Goal: Task Accomplishment & Management: Use online tool/utility

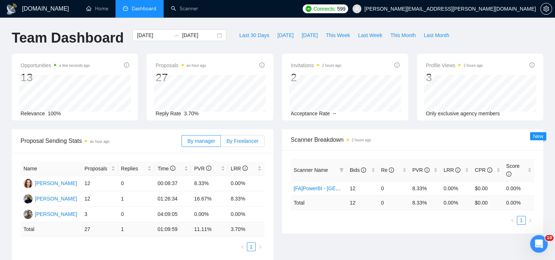
click at [241, 138] on span "By Freelancer" at bounding box center [242, 141] width 32 height 6
click at [221, 143] on input "By Freelancer" at bounding box center [221, 143] width 0 height 0
click at [393, 34] on span "This Month" at bounding box center [402, 35] width 25 height 8
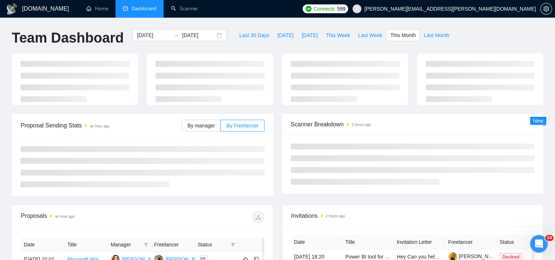
type input "[DATE]"
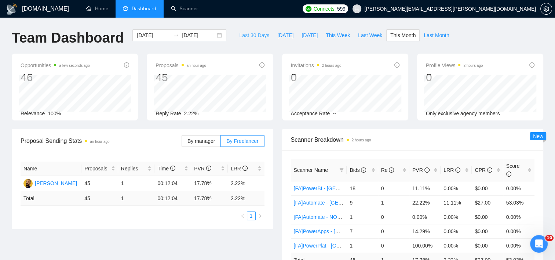
click at [254, 33] on span "Last 30 Days" at bounding box center [254, 35] width 30 height 8
type input "[DATE]"
click at [372, 167] on div "Bids" at bounding box center [362, 170] width 25 height 8
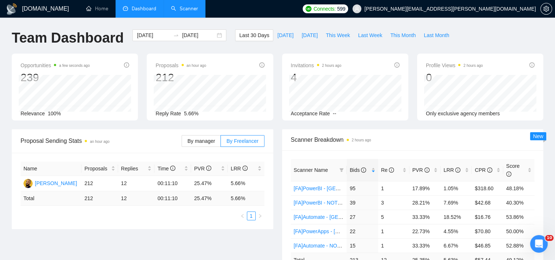
click at [194, 12] on link "Scanner" at bounding box center [184, 9] width 27 height 6
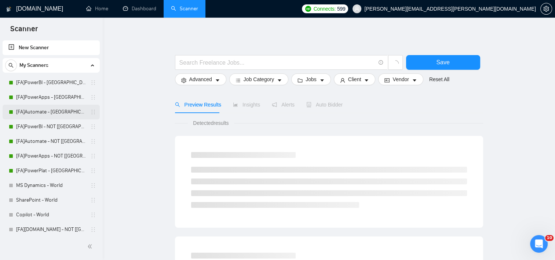
click at [57, 112] on link "[FA]Automate - [GEOGRAPHIC_DATA], [GEOGRAPHIC_DATA], [GEOGRAPHIC_DATA]" at bounding box center [51, 112] width 70 height 15
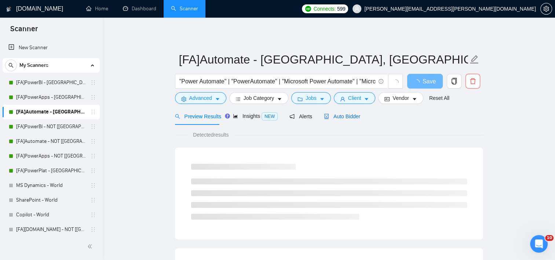
click at [334, 118] on span "Auto Bidder" at bounding box center [342, 116] width 36 height 6
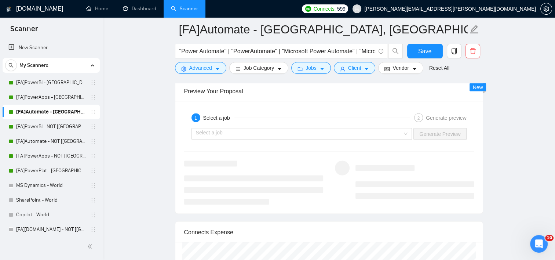
scroll to position [1434, 0]
click at [389, 127] on input "search" at bounding box center [299, 132] width 207 height 11
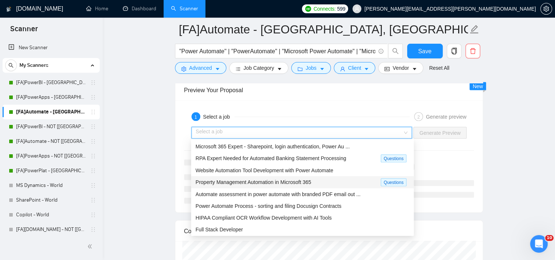
click at [272, 185] on div "Property Management Automation in Microsoft 365" at bounding box center [288, 182] width 185 height 8
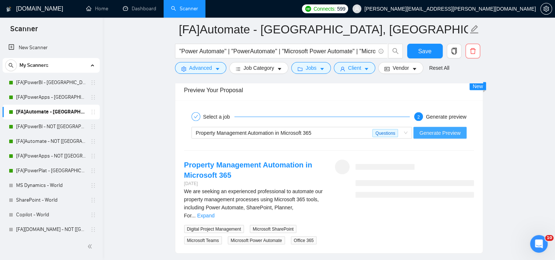
click at [438, 134] on span "Generate Preview" at bounding box center [439, 133] width 41 height 8
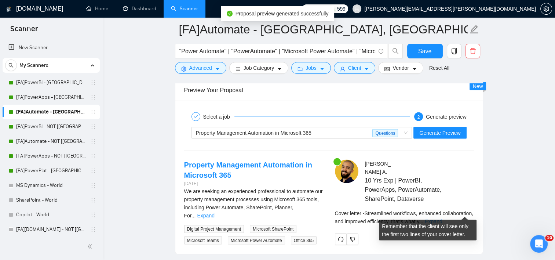
click at [442, 218] on link "Expand" at bounding box center [433, 221] width 17 height 6
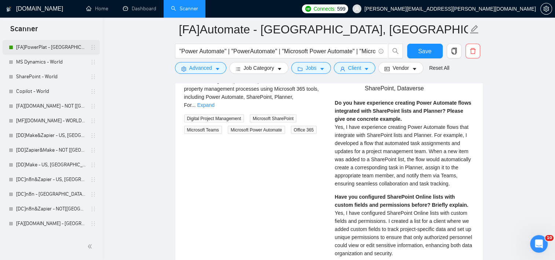
scroll to position [135, 0]
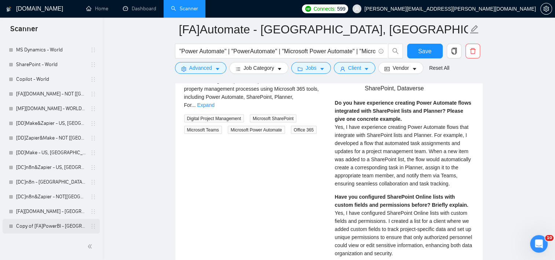
click at [46, 229] on link "Copy of [FA]PowerBI - [GEOGRAPHIC_DATA], [GEOGRAPHIC_DATA], [GEOGRAPHIC_DATA]" at bounding box center [51, 226] width 70 height 15
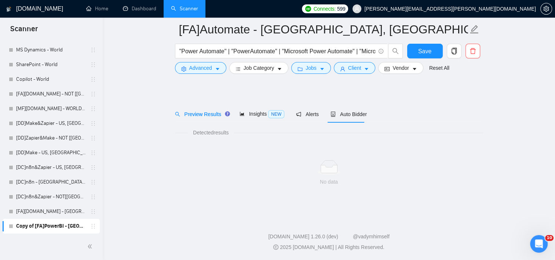
scroll to position [8, 0]
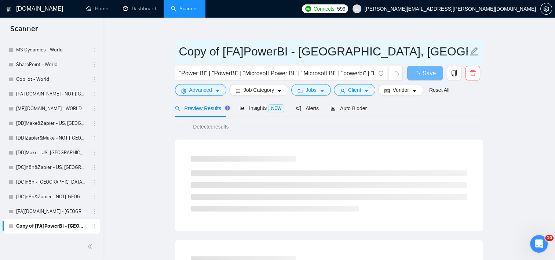
click at [320, 49] on input "Copy of [FA]PowerBI - [GEOGRAPHIC_DATA], [GEOGRAPHIC_DATA], [GEOGRAPHIC_DATA]" at bounding box center [323, 51] width 289 height 18
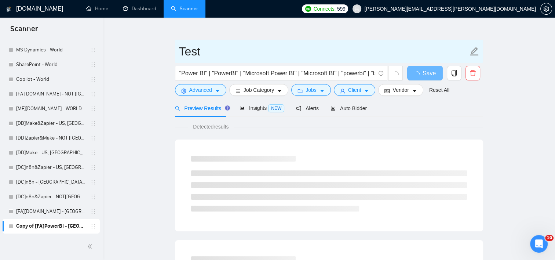
type input "Test"
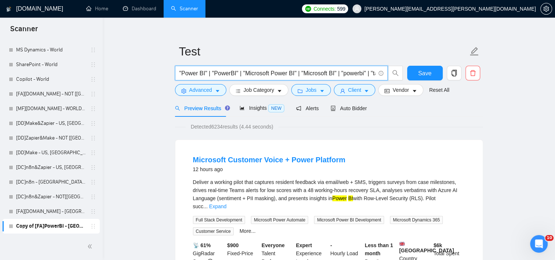
click at [213, 73] on input ""Power BI" | "PowerBI" | "Microsoft Power BI" | "Microsoft BI" | "powerbi" | "t…" at bounding box center [277, 73] width 196 height 9
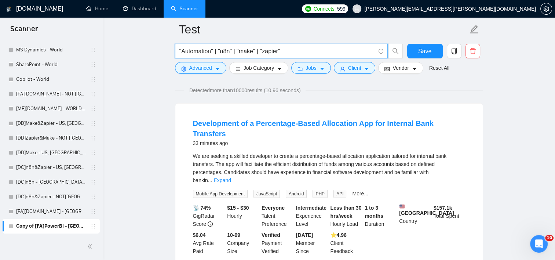
scroll to position [51, 0]
click at [460, 164] on div "We are seeking a skilled developer to create a percentage-based allocation appl…" at bounding box center [329, 168] width 272 height 32
click at [231, 177] on link "Expand" at bounding box center [222, 180] width 17 height 6
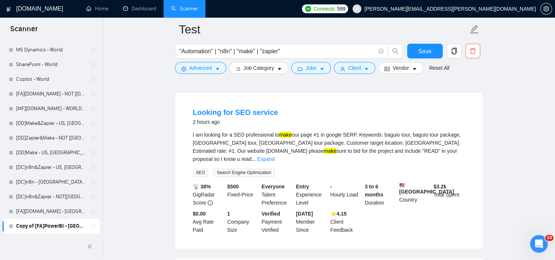
scroll to position [294, 0]
click at [275, 156] on link "Expand" at bounding box center [266, 159] width 17 height 6
click at [255, 52] on input ""Automation" | "n8n" | "make" | "zapier"" at bounding box center [277, 51] width 196 height 9
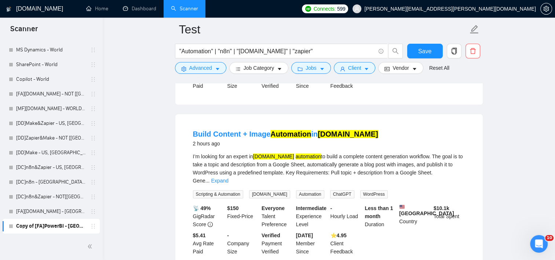
scroll to position [216, 0]
click at [228, 177] on link "Expand" at bounding box center [219, 180] width 17 height 6
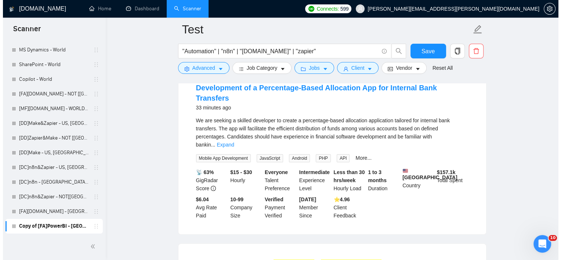
scroll to position [0, 0]
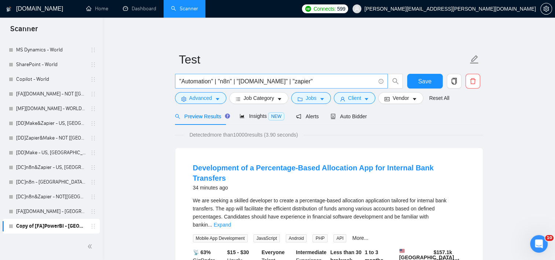
click at [232, 81] on input ""Automation" | "n8n" | "[DOMAIN_NAME]" | "zapier"" at bounding box center [277, 81] width 196 height 9
type input ""Automation" | "n8n or similar" | "[DOMAIN_NAME]" | "zapier""
click at [207, 101] on span "Advanced" at bounding box center [200, 98] width 23 height 8
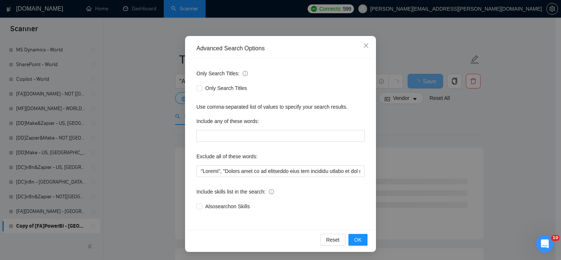
scroll to position [46, 0]
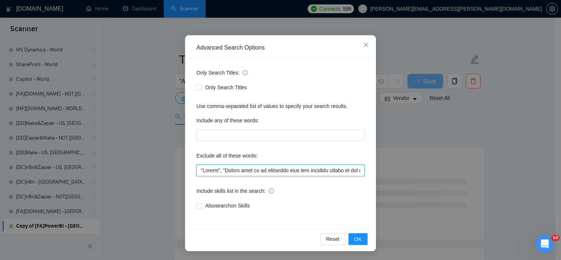
click at [276, 172] on input "text" at bounding box center [280, 170] width 168 height 12
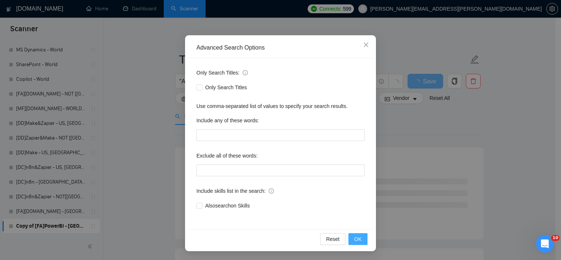
click at [359, 235] on button "OK" at bounding box center [357, 239] width 19 height 12
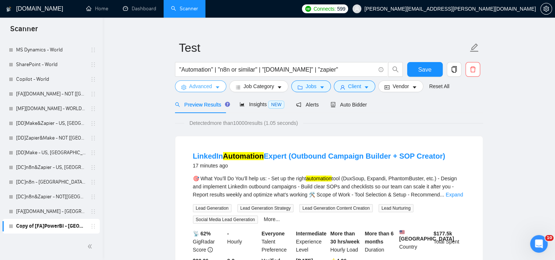
scroll to position [12, 0]
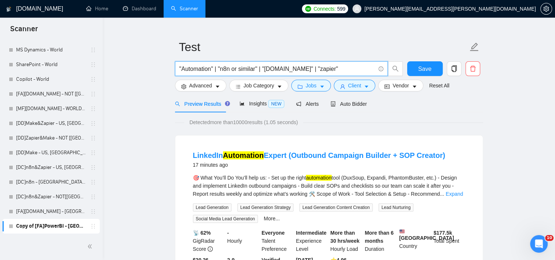
click at [319, 68] on input ""Automation" | "n8n or similar" | "[DOMAIN_NAME]" | "zapier"" at bounding box center [277, 68] width 196 height 9
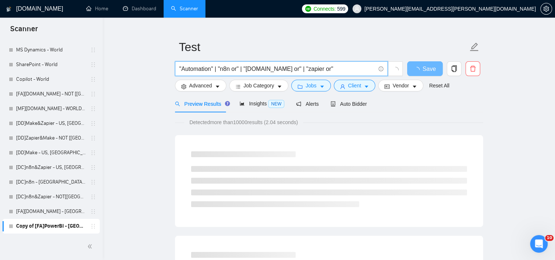
type input ""Automation" | "n8n or" | "[DOMAIN_NAME] or" | "zapier or""
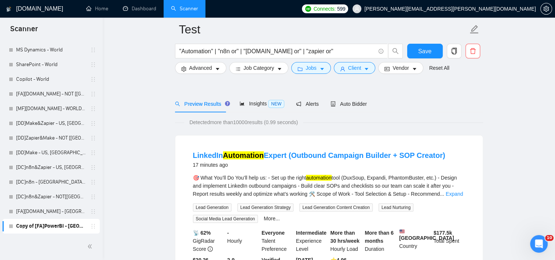
scroll to position [84, 0]
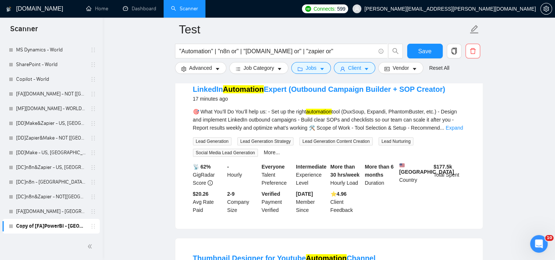
click at [463, 129] on div "🎯 What You’ll Do You’ll help us: - Set up the right automation tool (DuxSoup, E…" at bounding box center [329, 120] width 272 height 24
click at [457, 128] on link "Expand" at bounding box center [454, 128] width 17 height 6
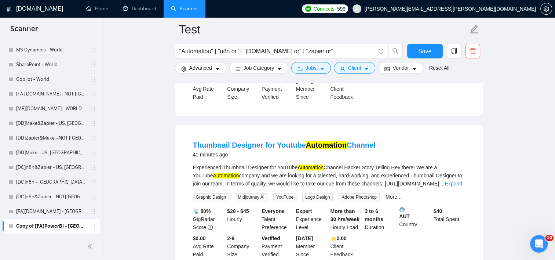
scroll to position [313, 0]
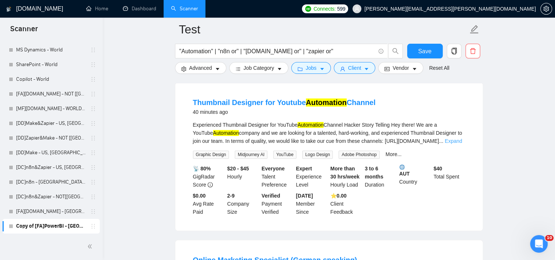
click at [457, 144] on link "Expand" at bounding box center [453, 141] width 17 height 6
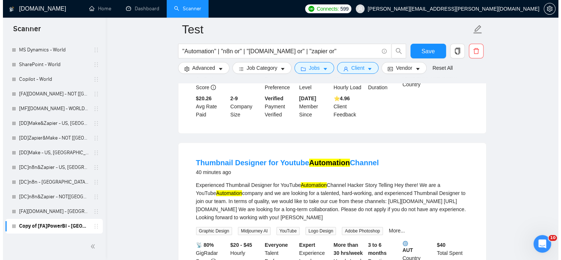
scroll to position [249, 0]
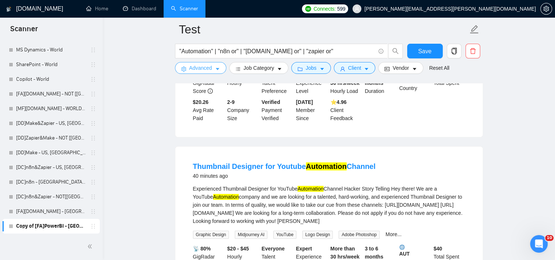
click at [195, 66] on span "Advanced" at bounding box center [200, 68] width 23 height 8
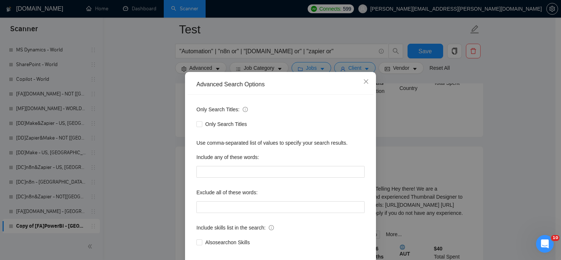
click at [210, 201] on div "Exclude all of these words:" at bounding box center [280, 193] width 168 height 15
click at [208, 213] on input "text" at bounding box center [280, 207] width 168 height 12
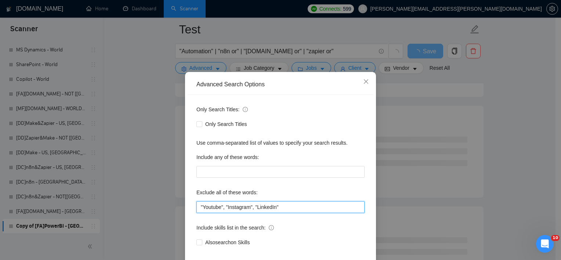
scroll to position [46, 0]
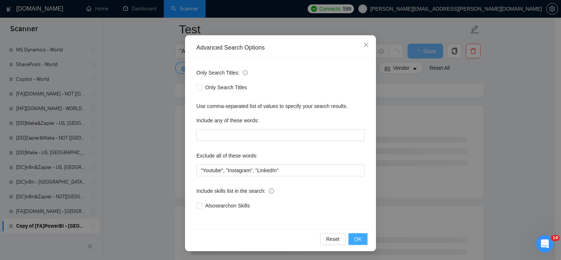
click at [358, 238] on span "OK" at bounding box center [357, 239] width 7 height 8
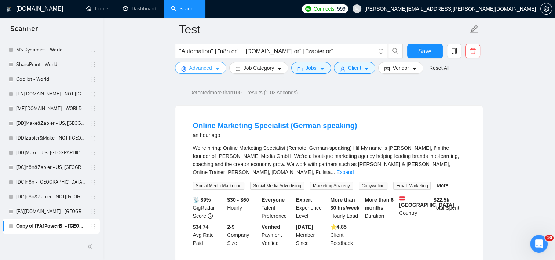
scroll to position [48, 0]
click at [354, 169] on link "Expand" at bounding box center [345, 172] width 17 height 6
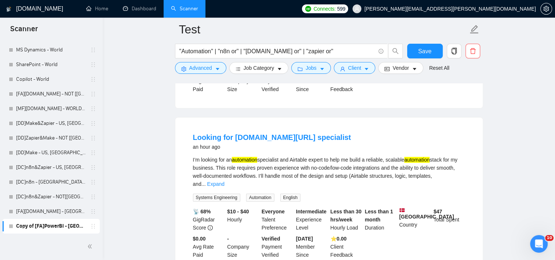
scroll to position [490, 0]
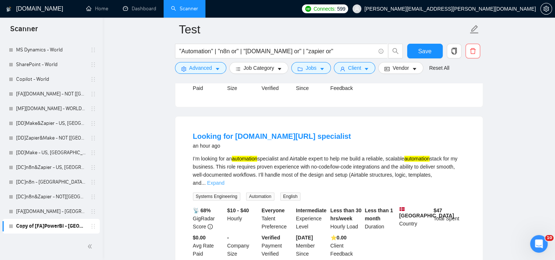
click at [225, 180] on link "Expand" at bounding box center [215, 183] width 17 height 6
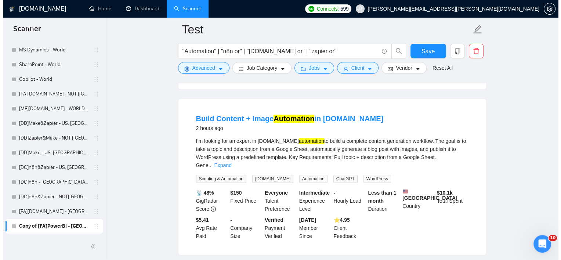
scroll to position [732, 0]
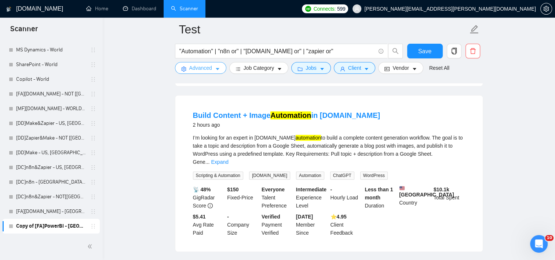
click at [197, 69] on span "Advanced" at bounding box center [200, 68] width 23 height 8
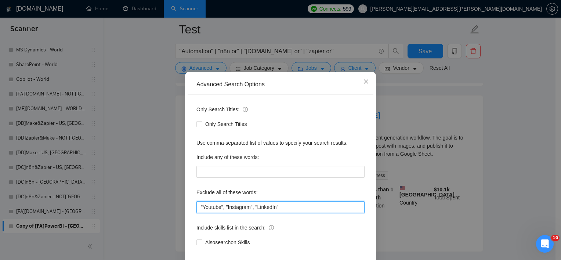
click at [280, 213] on input ""Youtube", "Instagram", "LinkedIn"" at bounding box center [280, 207] width 168 height 12
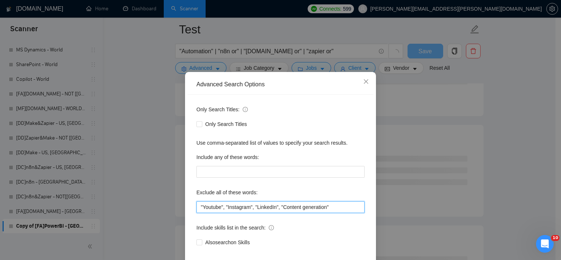
scroll to position [46, 0]
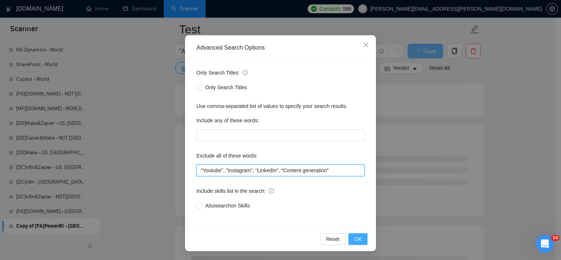
type input ""Youtube", "Instagram", "LinkedIn", "Content generation""
click at [356, 238] on span "OK" at bounding box center [357, 239] width 7 height 8
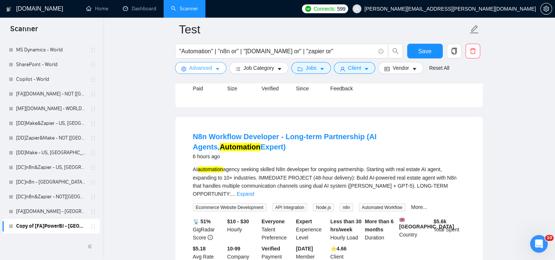
scroll to position [1215, 0]
click at [254, 190] on link "Expand" at bounding box center [245, 193] width 17 height 6
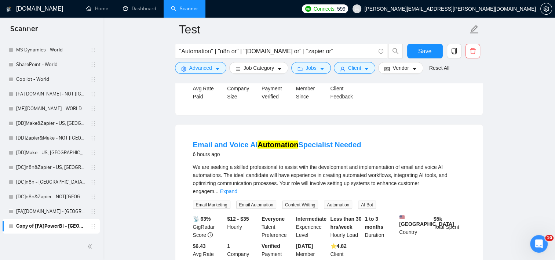
scroll to position [1464, 0]
click at [237, 188] on link "Expand" at bounding box center [228, 191] width 17 height 6
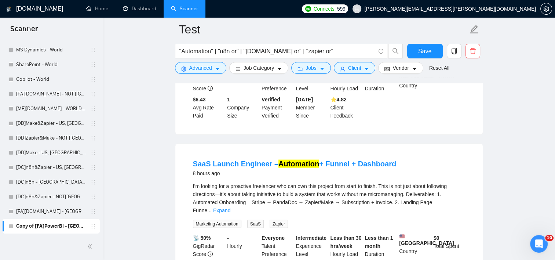
scroll to position [1626, 0]
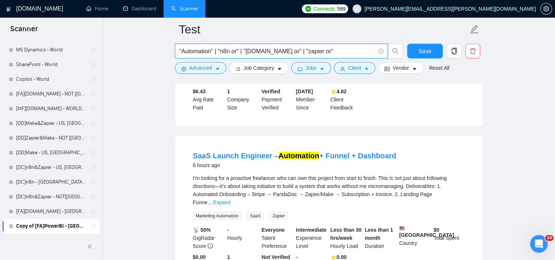
drag, startPoint x: 220, startPoint y: 51, endPoint x: 142, endPoint y: 47, distance: 78.3
type input ""n8n or" | "[DOMAIN_NAME] or" | "zapier or""
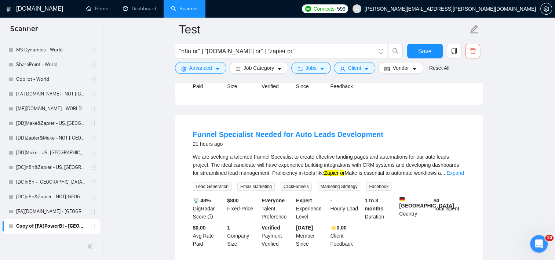
scroll to position [205, 0]
click at [459, 170] on link "Expand" at bounding box center [455, 173] width 17 height 6
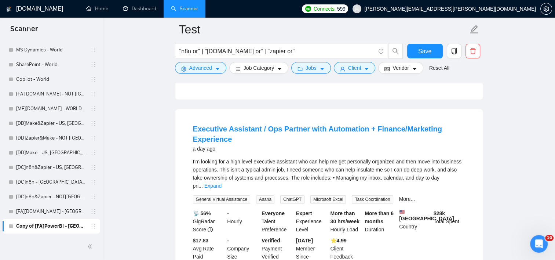
scroll to position [545, 0]
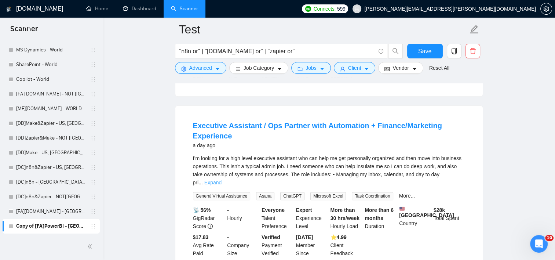
click at [222, 179] on link "Expand" at bounding box center [212, 182] width 17 height 6
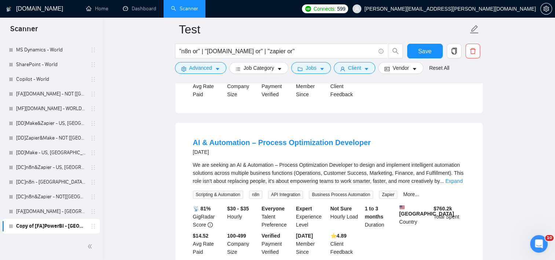
scroll to position [777, 0]
click at [458, 178] on link "Expand" at bounding box center [454, 181] width 17 height 6
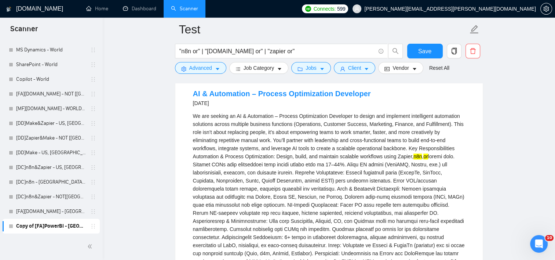
scroll to position [826, 0]
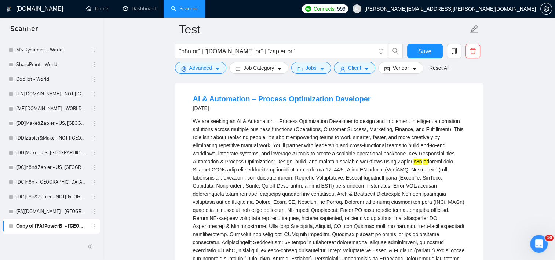
click at [441, 155] on div "We are seeking an AI & Automation – Process Optimization Developer to design an…" at bounding box center [329, 210] width 272 height 186
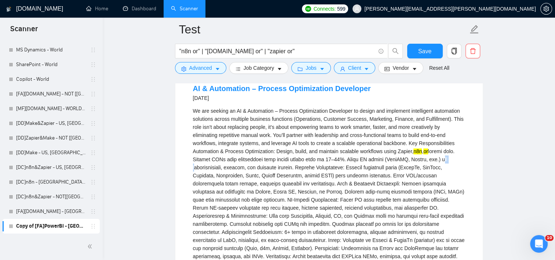
scroll to position [832, 0]
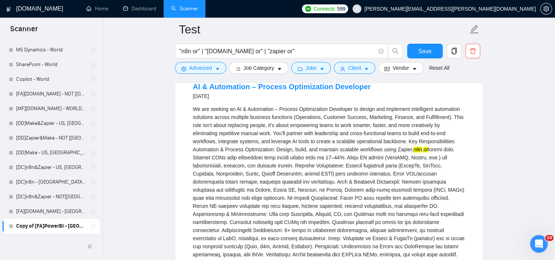
click at [466, 142] on li "AI & Automation – Process Optimization Developer [DATE] We are seeking an AI & …" at bounding box center [329, 222] width 290 height 292
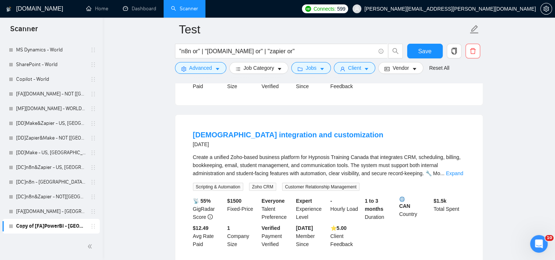
scroll to position [1273, 0]
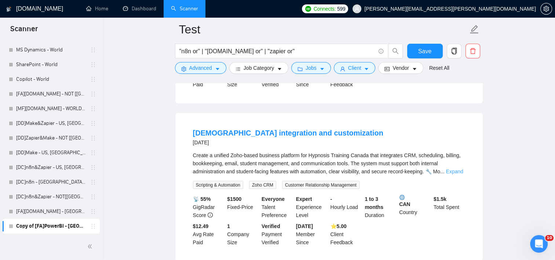
click at [456, 168] on link "Expand" at bounding box center [454, 171] width 17 height 6
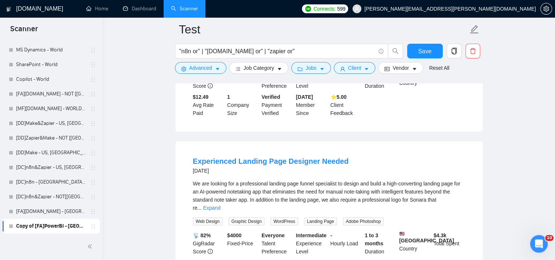
scroll to position [1668, 0]
click at [221, 204] on link "Expand" at bounding box center [211, 207] width 17 height 6
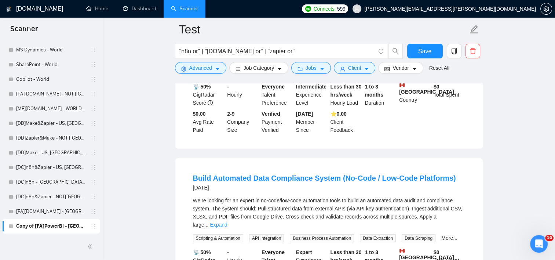
scroll to position [2144, 0]
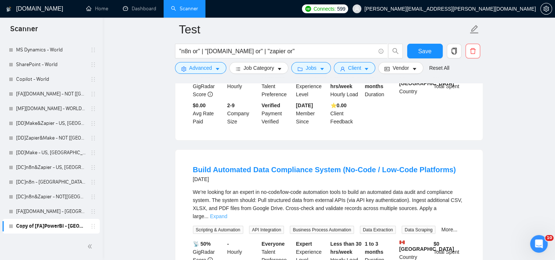
click at [227, 213] on link "Expand" at bounding box center [218, 216] width 17 height 6
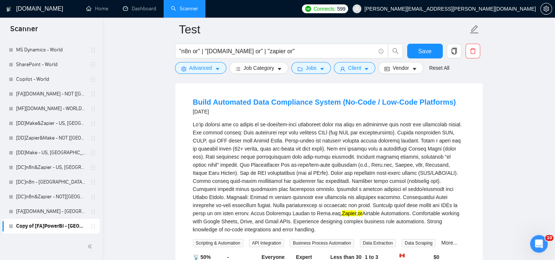
scroll to position [2304, 0]
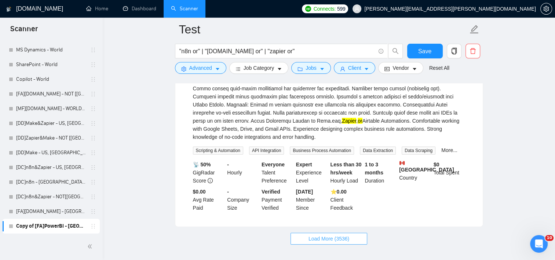
click at [332, 234] on span "Load More (3536)" at bounding box center [329, 238] width 41 height 8
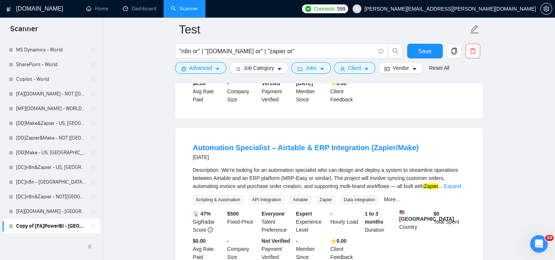
scroll to position [2415, 0]
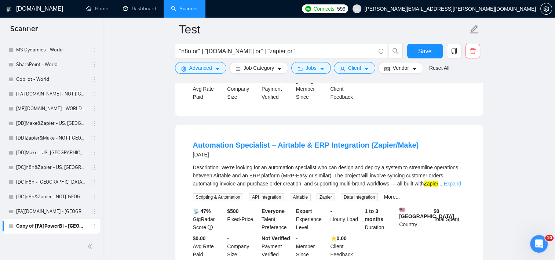
click at [461, 181] on link "Expand" at bounding box center [452, 184] width 17 height 6
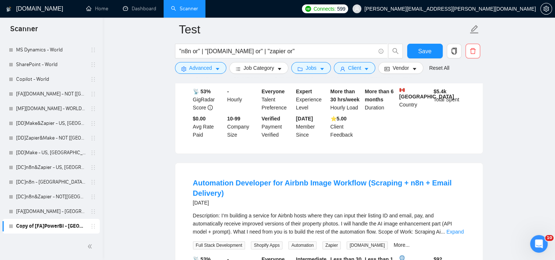
scroll to position [2962, 0]
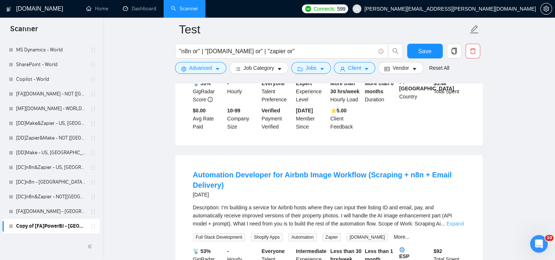
click at [461, 221] on link "Expand" at bounding box center [455, 224] width 17 height 6
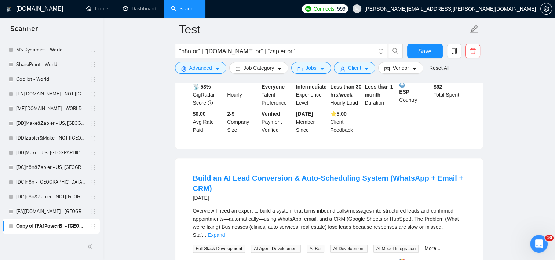
scroll to position [3209, 0]
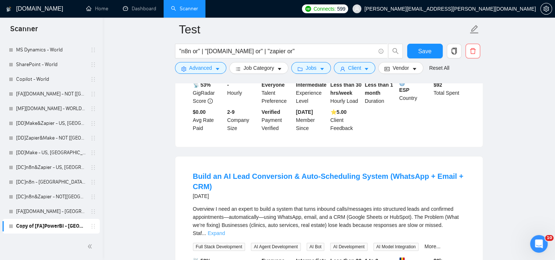
click at [225, 230] on link "Expand" at bounding box center [216, 233] width 17 height 6
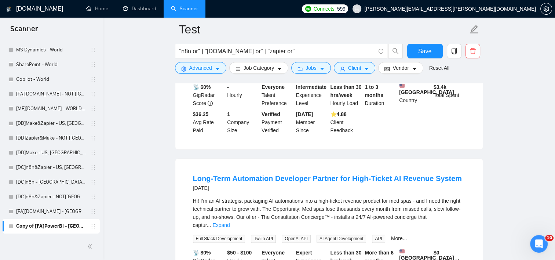
scroll to position [3744, 0]
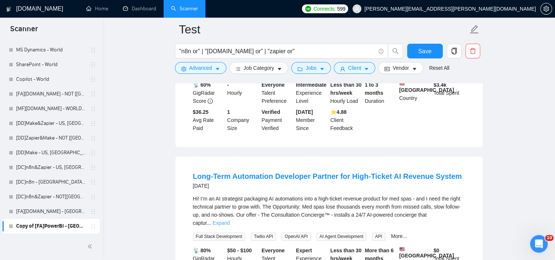
click at [230, 220] on link "Expand" at bounding box center [220, 223] width 17 height 6
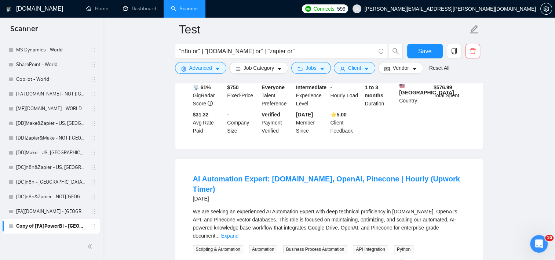
scroll to position [4141, 0]
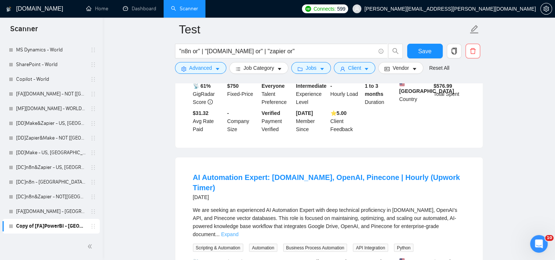
click at [239, 231] on link "Expand" at bounding box center [229, 234] width 17 height 6
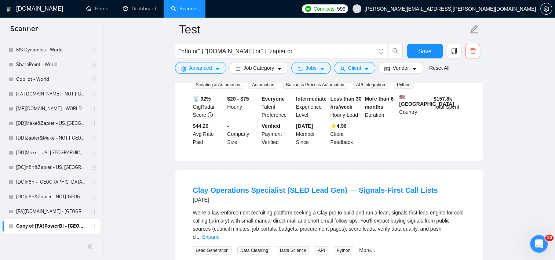
scroll to position [4580, 0]
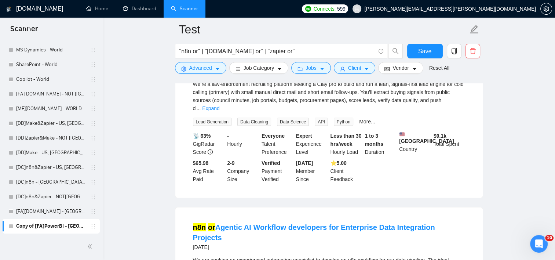
scroll to position [4651, 0]
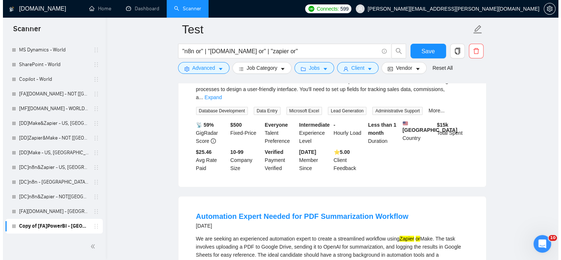
scroll to position [5243, 0]
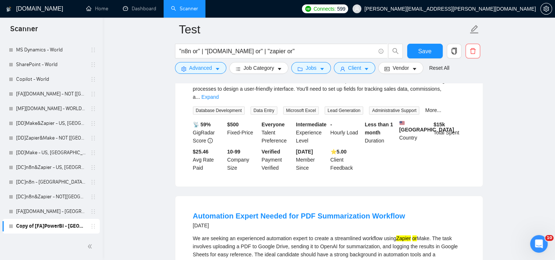
click at [224, 259] on link "Expand" at bounding box center [215, 262] width 17 height 6
click at [367, 69] on button "Client" at bounding box center [355, 68] width 42 height 12
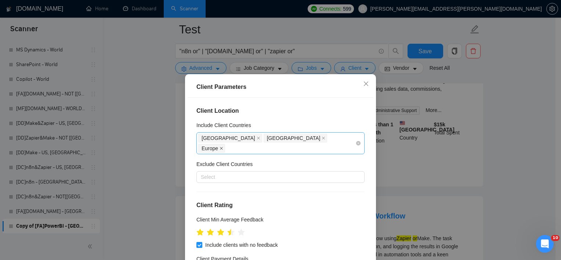
click at [223, 144] on span at bounding box center [221, 148] width 4 height 8
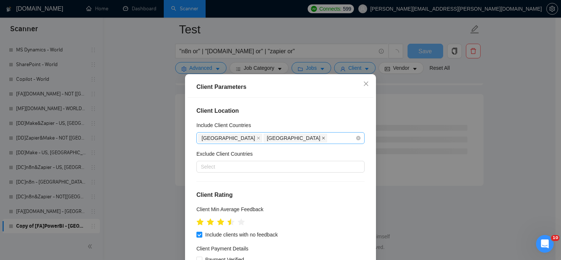
scroll to position [2975, 0]
click at [322, 137] on icon "close" at bounding box center [323, 138] width 3 height 3
click at [257, 140] on span at bounding box center [259, 138] width 4 height 8
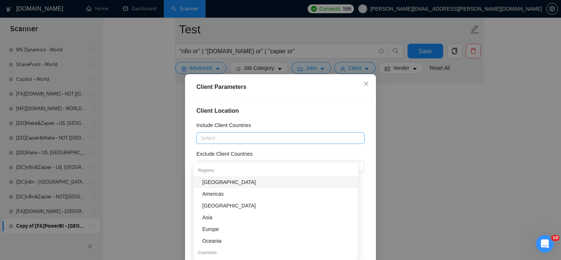
scroll to position [1553, 0]
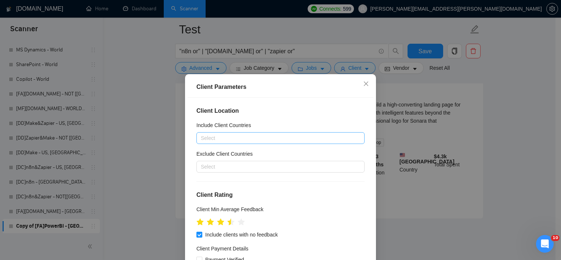
click at [237, 150] on h5 "Exclude Client Countries" at bounding box center [224, 154] width 56 height 8
click at [202, 162] on input "Exclude Client Countries" at bounding box center [201, 166] width 1 height 9
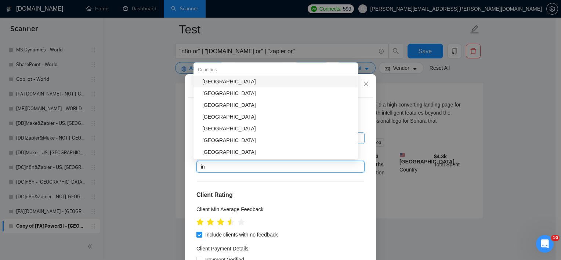
type input "ind"
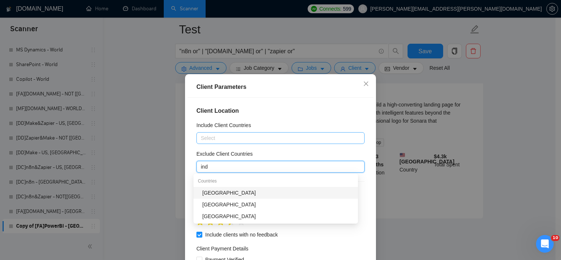
click at [224, 192] on div "[GEOGRAPHIC_DATA]" at bounding box center [277, 193] width 151 height 8
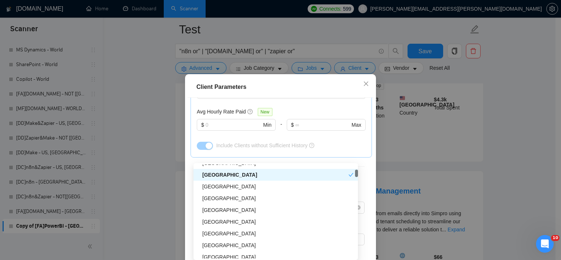
scroll to position [276, 0]
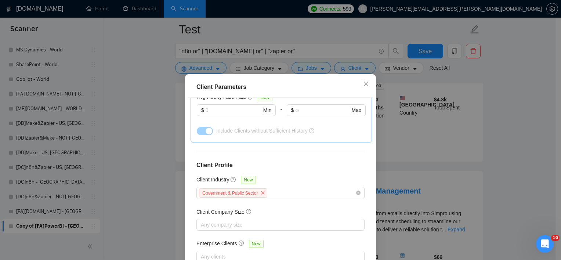
click at [371, 154] on div "Client Parameters Client Location Include Client Countries Select Exclude Clien…" at bounding box center [280, 188] width 191 height 229
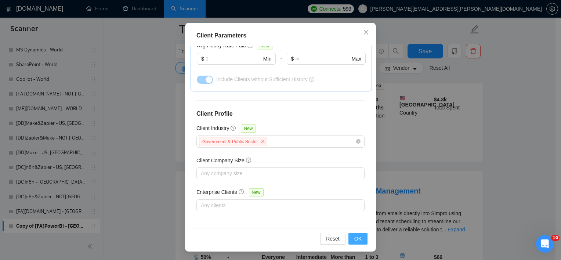
click at [363, 238] on button "OK" at bounding box center [357, 239] width 19 height 12
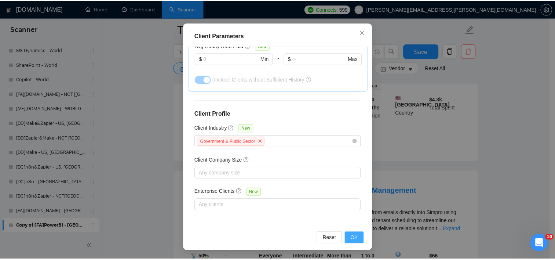
scroll to position [22, 0]
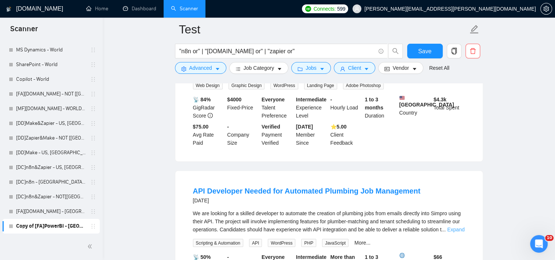
click at [449, 226] on link "Expand" at bounding box center [455, 229] width 17 height 6
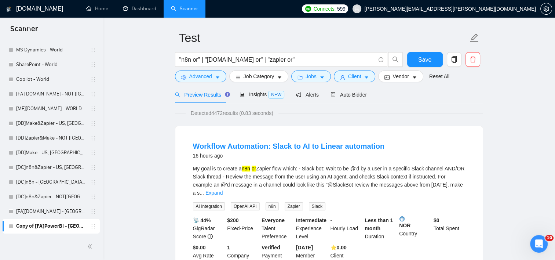
scroll to position [26, 0]
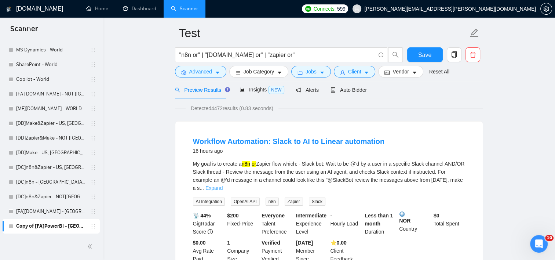
click at [223, 185] on link "Expand" at bounding box center [214, 188] width 17 height 6
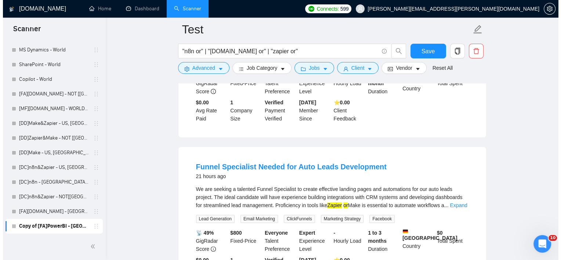
scroll to position [242, 0]
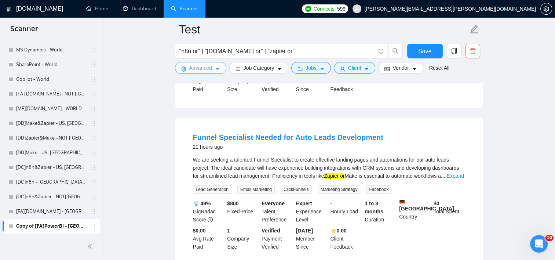
click at [205, 73] on button "Advanced" at bounding box center [200, 68] width 51 height 12
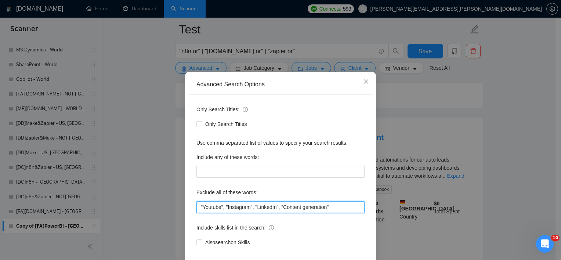
click at [340, 213] on input ""Youtube", "Instagram", "LinkedIn", "Content generation"" at bounding box center [280, 207] width 168 height 12
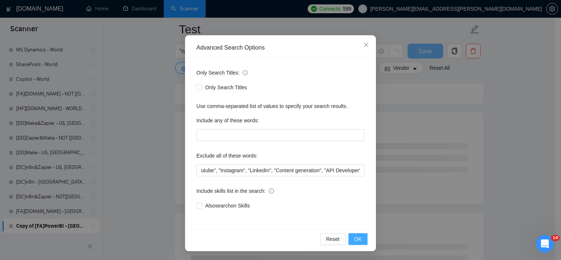
scroll to position [0, 0]
click at [355, 237] on span "OK" at bounding box center [357, 239] width 7 height 8
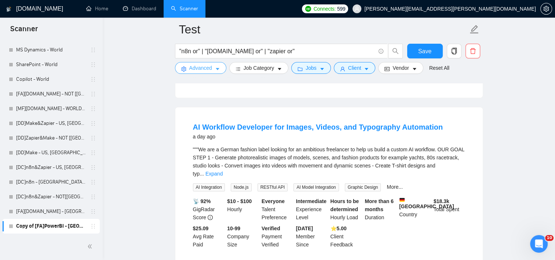
scroll to position [371, 0]
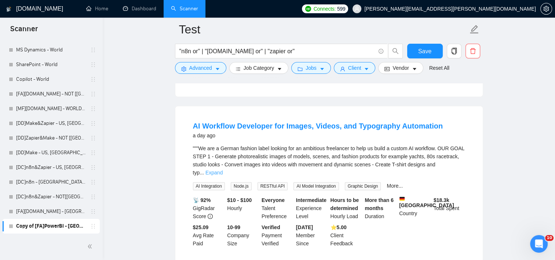
click at [223, 170] on link "Expand" at bounding box center [214, 173] width 17 height 6
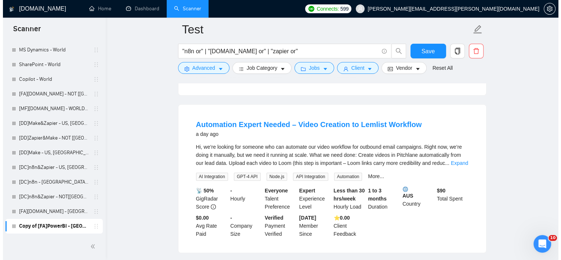
scroll to position [743, 0]
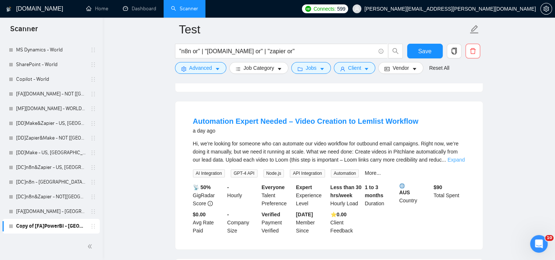
click at [453, 157] on link "Expand" at bounding box center [456, 160] width 17 height 6
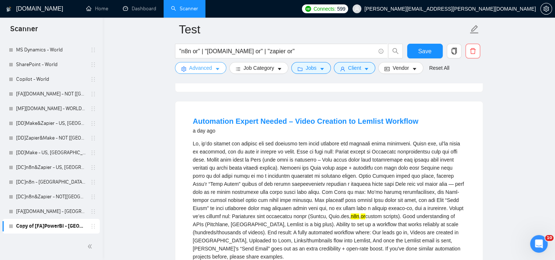
click at [209, 67] on span "Advanced" at bounding box center [200, 68] width 23 height 8
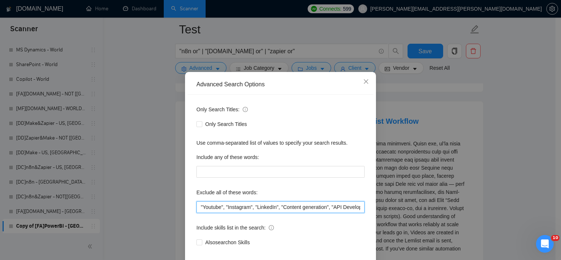
click at [327, 213] on input ""Youtube", "Instagram", "LinkedIn", "Content generation", "API Developer"" at bounding box center [280, 207] width 168 height 12
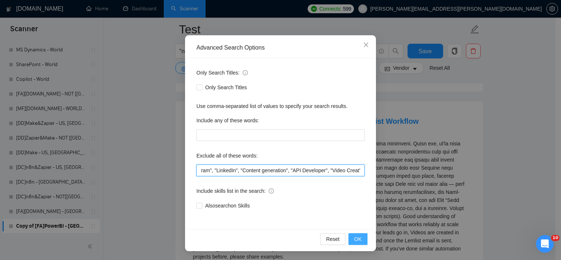
type input ""Youtube", "Instagram", "LinkedIn", "Content generation", "API Developer", "Vid…"
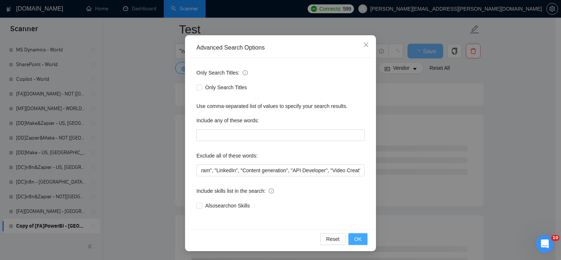
scroll to position [0, 0]
click at [354, 238] on span "OK" at bounding box center [357, 239] width 7 height 8
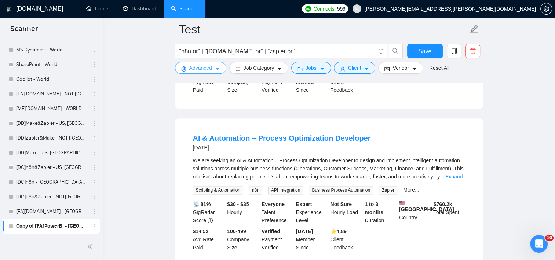
scroll to position [858, 0]
click at [454, 173] on link "Expand" at bounding box center [454, 176] width 17 height 6
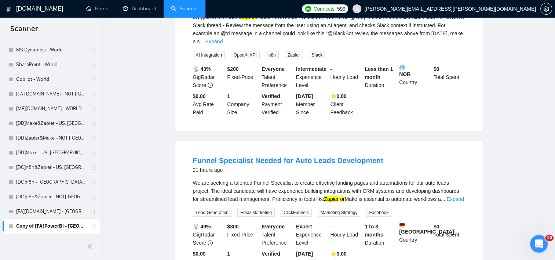
scroll to position [0, 0]
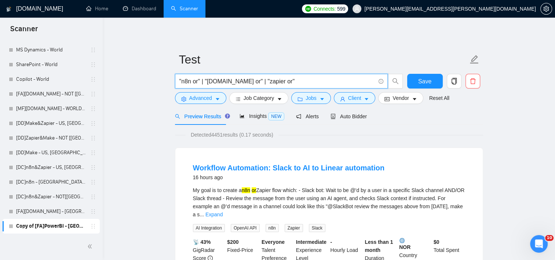
click at [317, 83] on input ""n8n or" | "[DOMAIN_NAME] or" | "zapier or"" at bounding box center [277, 81] width 196 height 9
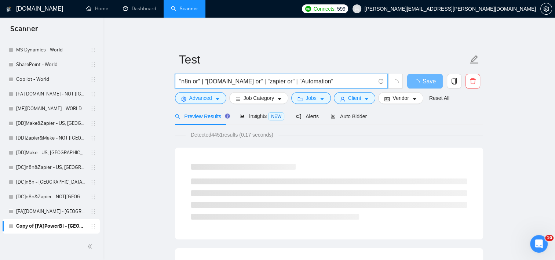
type input ""n8n or" | "[DOMAIN_NAME] or" | "zapier or" | "Automation""
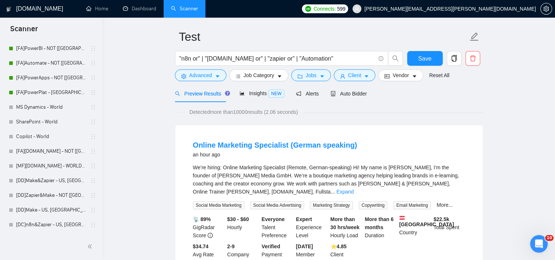
scroll to position [28, 0]
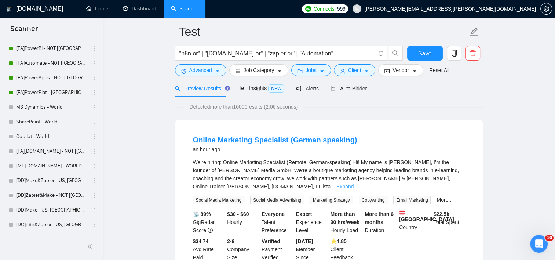
click at [354, 183] on link "Expand" at bounding box center [345, 186] width 17 height 6
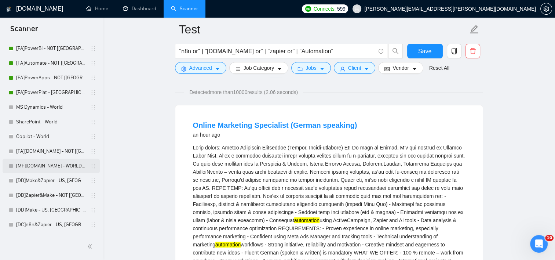
scroll to position [135, 0]
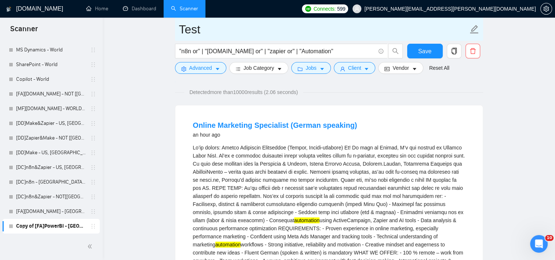
click at [243, 34] on input "Test" at bounding box center [323, 29] width 289 height 18
type input "Automation Test"
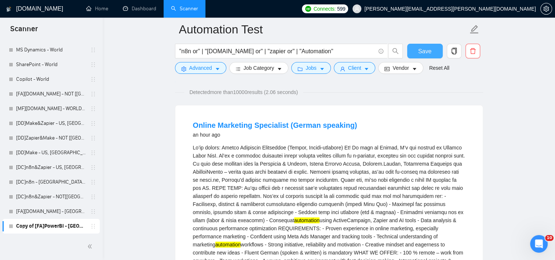
click at [430, 55] on span "Save" at bounding box center [424, 51] width 13 height 9
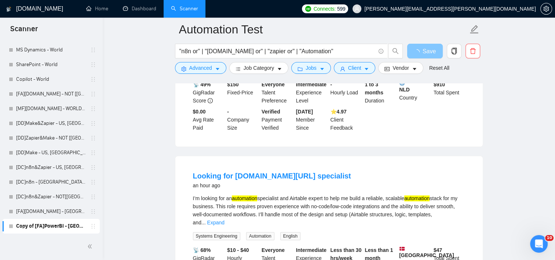
scroll to position [451, 0]
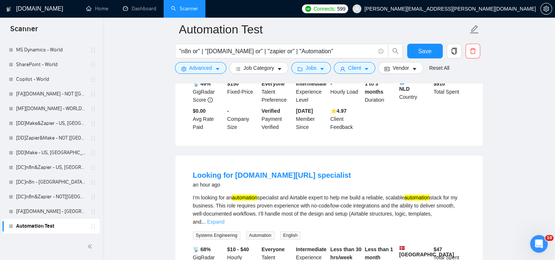
click at [225, 219] on link "Expand" at bounding box center [215, 222] width 17 height 6
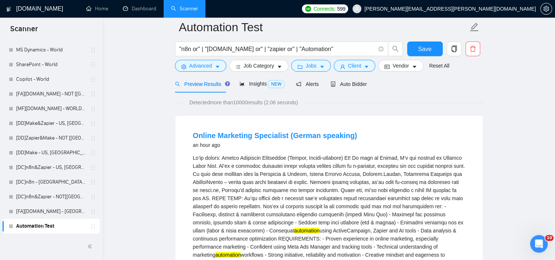
scroll to position [0, 0]
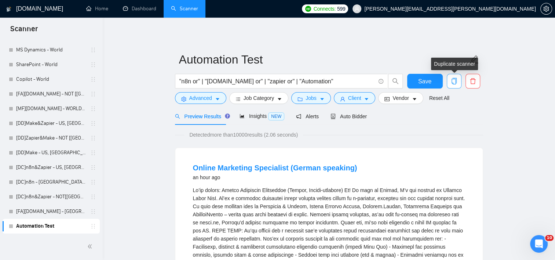
click at [456, 77] on button "button" at bounding box center [454, 81] width 15 height 15
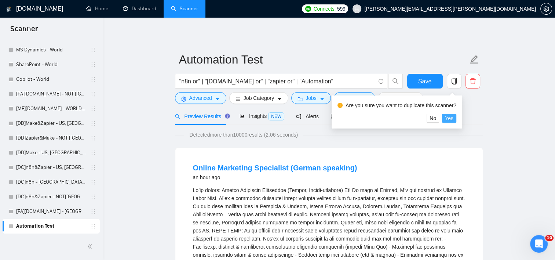
click at [449, 115] on span "Yes" at bounding box center [449, 118] width 8 height 8
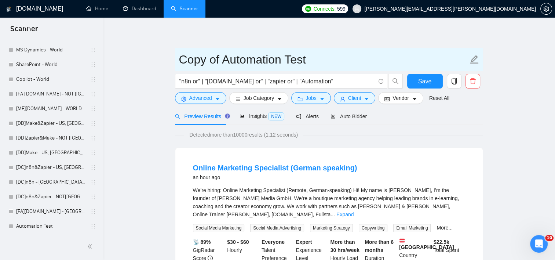
click at [314, 59] on input "Copy of Automation Test" at bounding box center [323, 59] width 289 height 18
type input "Agent"
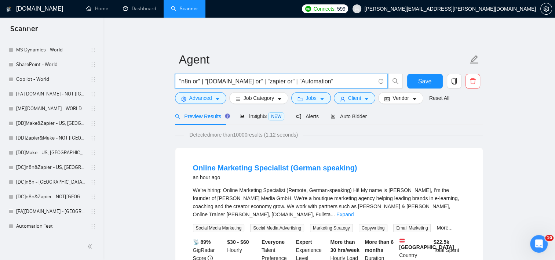
click at [335, 82] on input ""n8n or" | "[DOMAIN_NAME] or" | "zapier or" | "Automation"" at bounding box center [277, 81] width 196 height 9
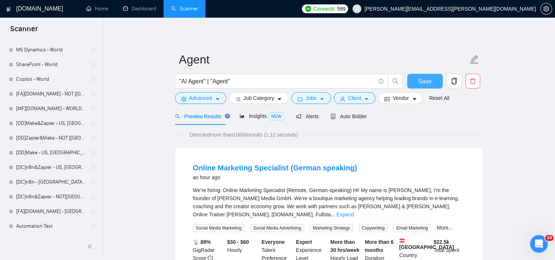
click at [436, 79] on button "Save" at bounding box center [425, 81] width 36 height 15
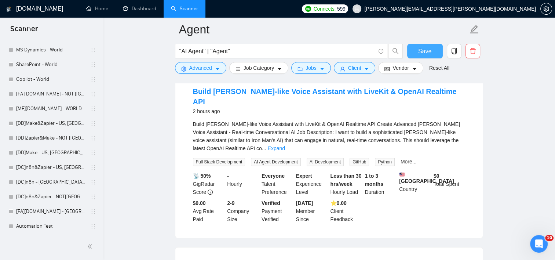
scroll to position [258, 0]
click at [239, 50] on input ""AI Agent" | "Agent"" at bounding box center [277, 51] width 196 height 9
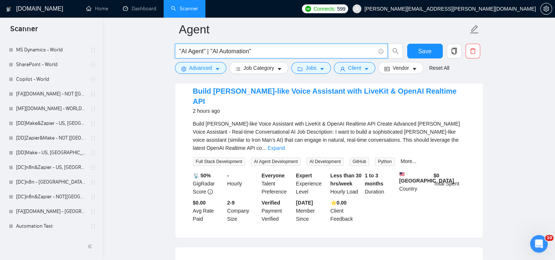
type input ""AI Agent" | "AI Automation""
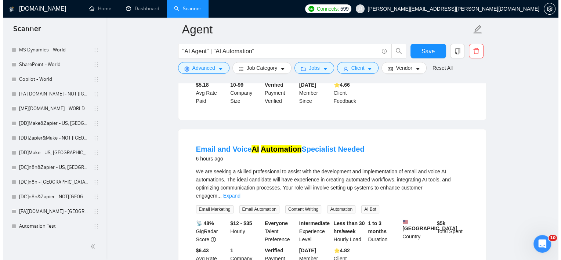
scroll to position [542, 0]
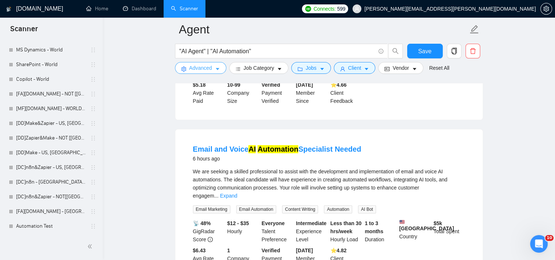
click at [208, 70] on span "Advanced" at bounding box center [200, 68] width 23 height 8
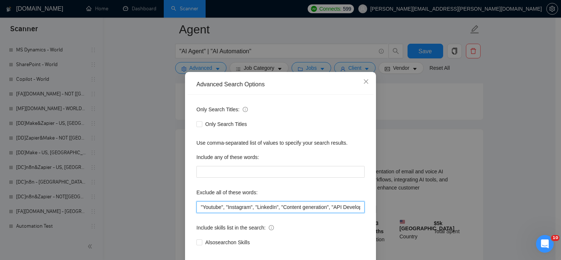
click at [273, 213] on input ""Youtube", "Instagram", "LinkedIn", "Content generation", "API Developer", "Vid…" at bounding box center [280, 207] width 168 height 12
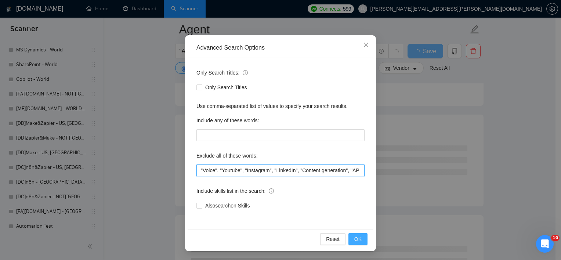
type input ""Voice", "Youtube", "Instagram", "LinkedIn", "Content generation", "API Develop…"
click at [354, 239] on span "OK" at bounding box center [357, 239] width 7 height 8
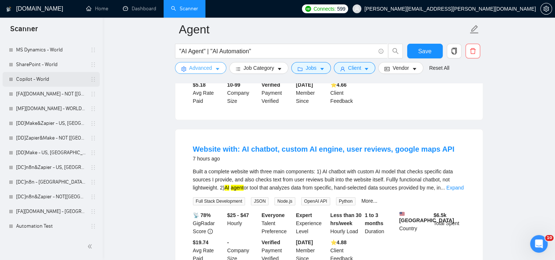
scroll to position [0, 0]
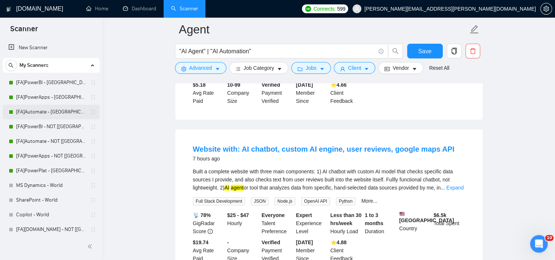
click at [44, 108] on link "[FA]Automate - [GEOGRAPHIC_DATA], [GEOGRAPHIC_DATA], [GEOGRAPHIC_DATA]" at bounding box center [51, 112] width 70 height 15
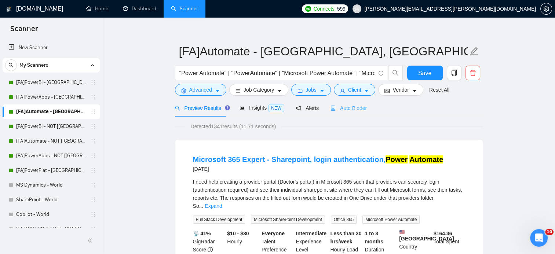
click at [360, 113] on div "Auto Bidder" at bounding box center [349, 107] width 36 height 17
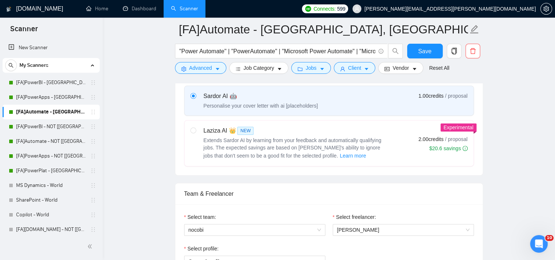
scroll to position [332, 0]
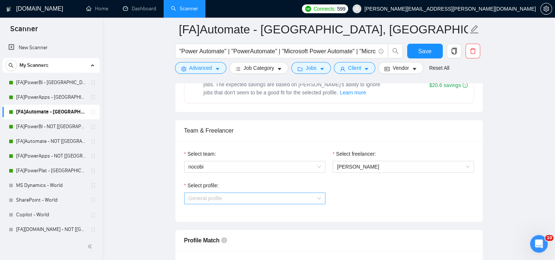
click at [226, 200] on span "General profile" at bounding box center [255, 198] width 132 height 11
click at [241, 198] on span "General profile" at bounding box center [255, 198] width 132 height 11
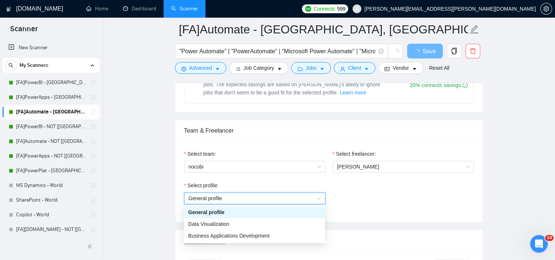
click at [241, 198] on span "General profile" at bounding box center [255, 198] width 132 height 11
click at [217, 199] on span "General profile" at bounding box center [255, 198] width 132 height 11
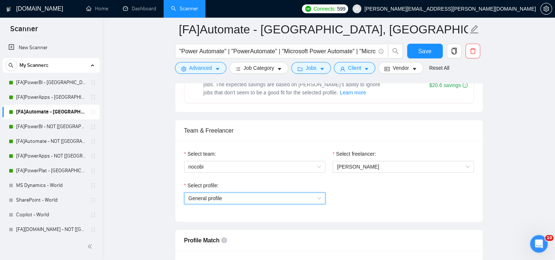
click at [217, 199] on span "General profile" at bounding box center [255, 198] width 132 height 11
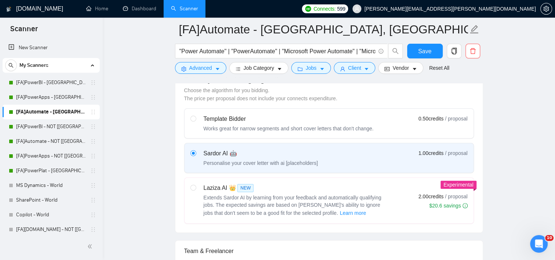
scroll to position [204, 0]
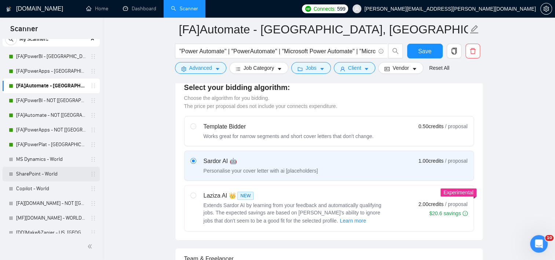
scroll to position [26, 0]
click at [44, 187] on link "Copilot - World" at bounding box center [51, 188] width 70 height 15
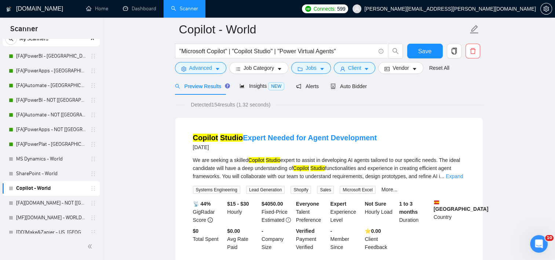
scroll to position [32, 0]
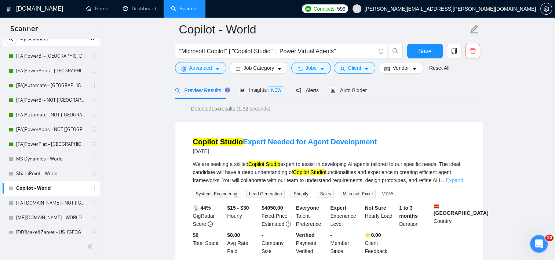
click at [457, 178] on link "Expand" at bounding box center [454, 180] width 17 height 6
